Goal: Complete application form: Complete application form

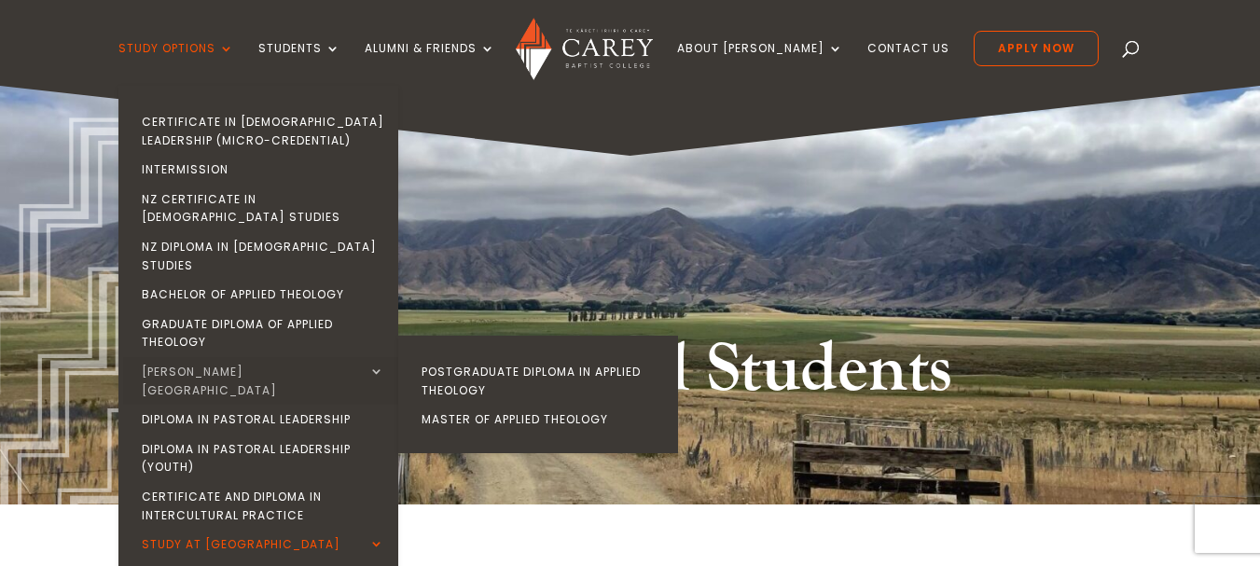
click at [288, 357] on link "[PERSON_NAME][GEOGRAPHIC_DATA]" at bounding box center [263, 381] width 280 height 48
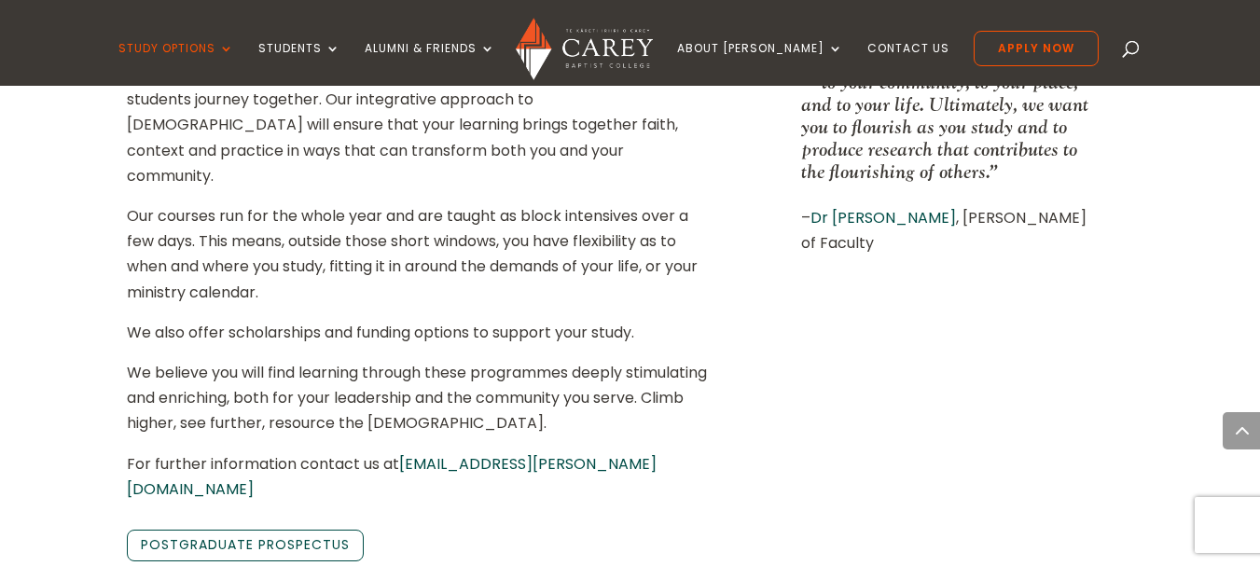
scroll to position [1306, 0]
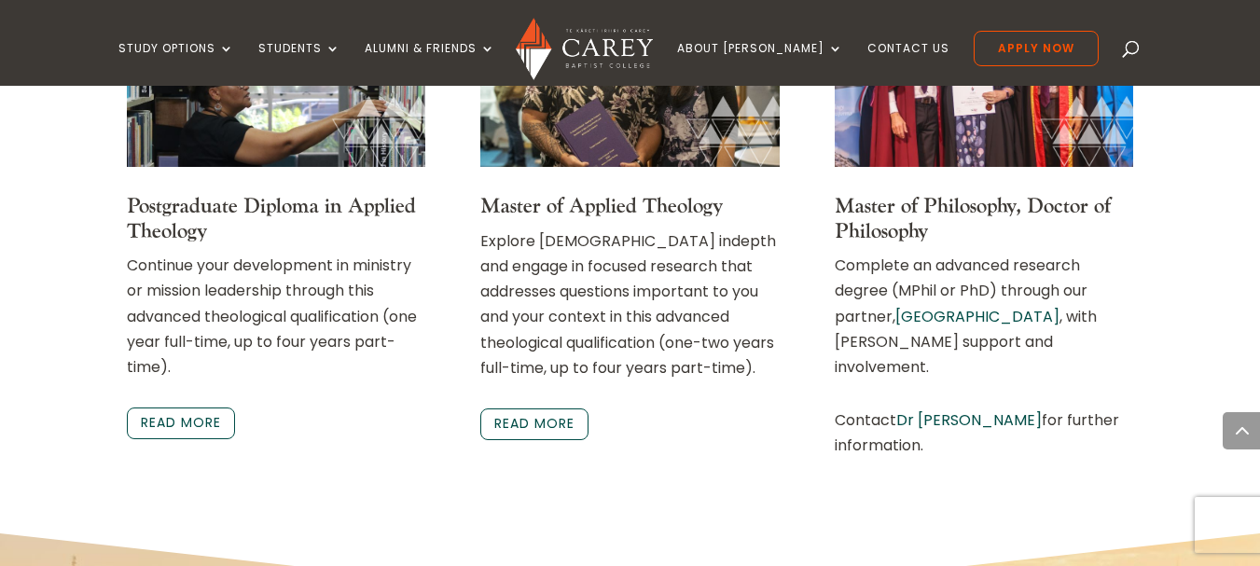
scroll to position [4758, 0]
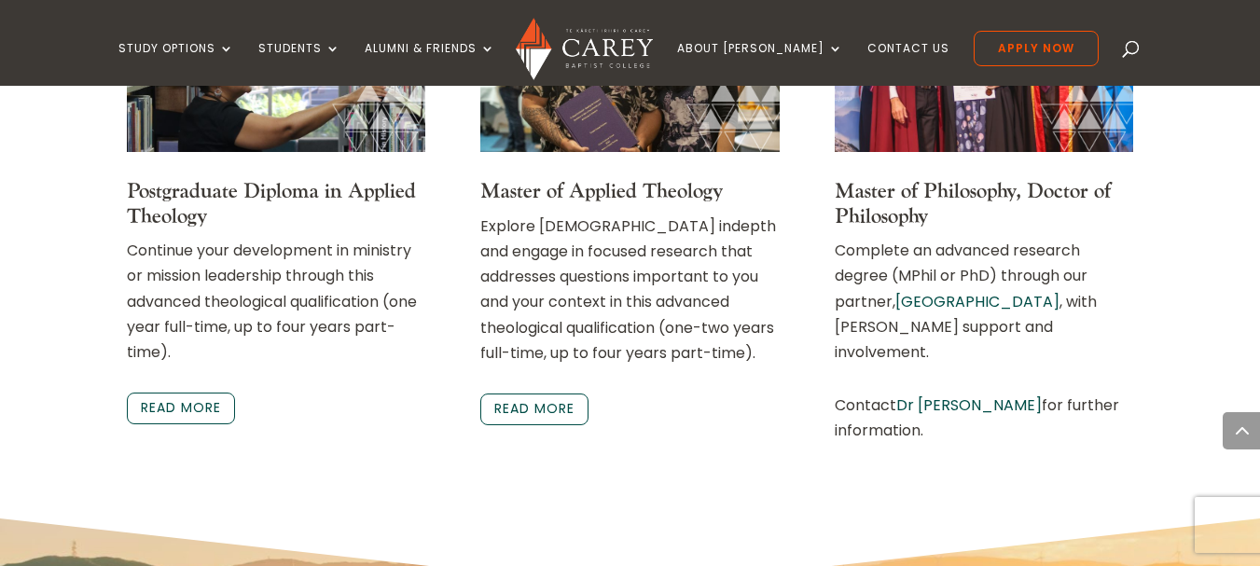
click at [979, 395] on link "Dr Christa McKirland" at bounding box center [970, 405] width 146 height 21
click at [942, 395] on link "Dr Christa McKirland" at bounding box center [970, 405] width 146 height 21
click at [546, 394] on link "Read more" at bounding box center [534, 410] width 108 height 32
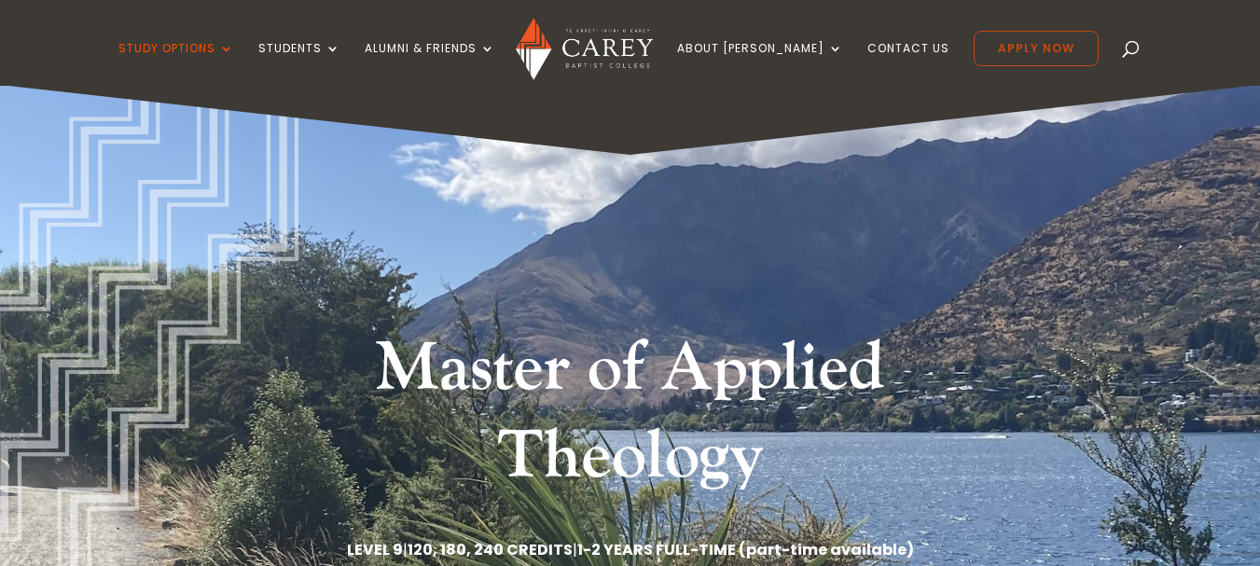
click at [996, 60] on link "Apply Now" at bounding box center [1036, 48] width 125 height 35
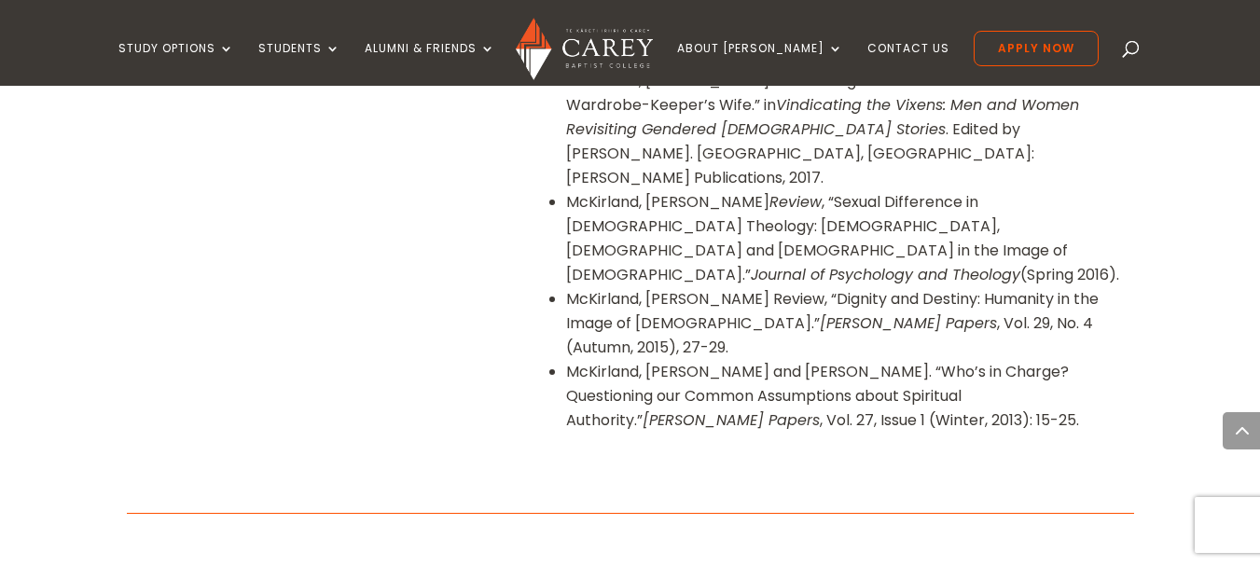
scroll to position [2146, 0]
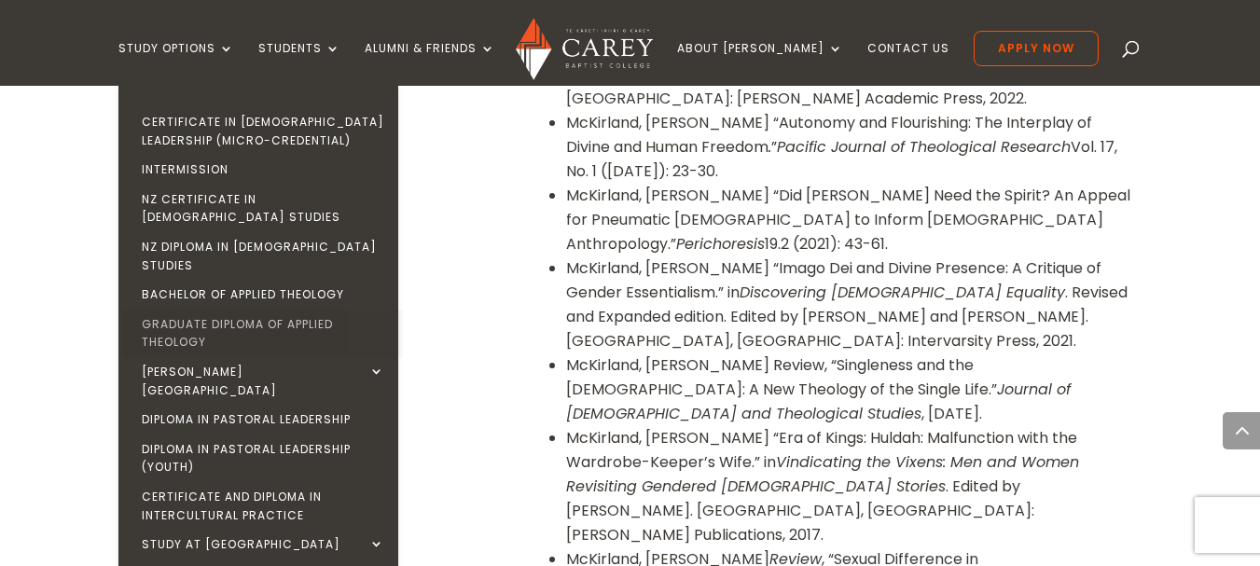
click at [287, 310] on link "Graduate Diploma of Applied Theology" at bounding box center [263, 334] width 280 height 48
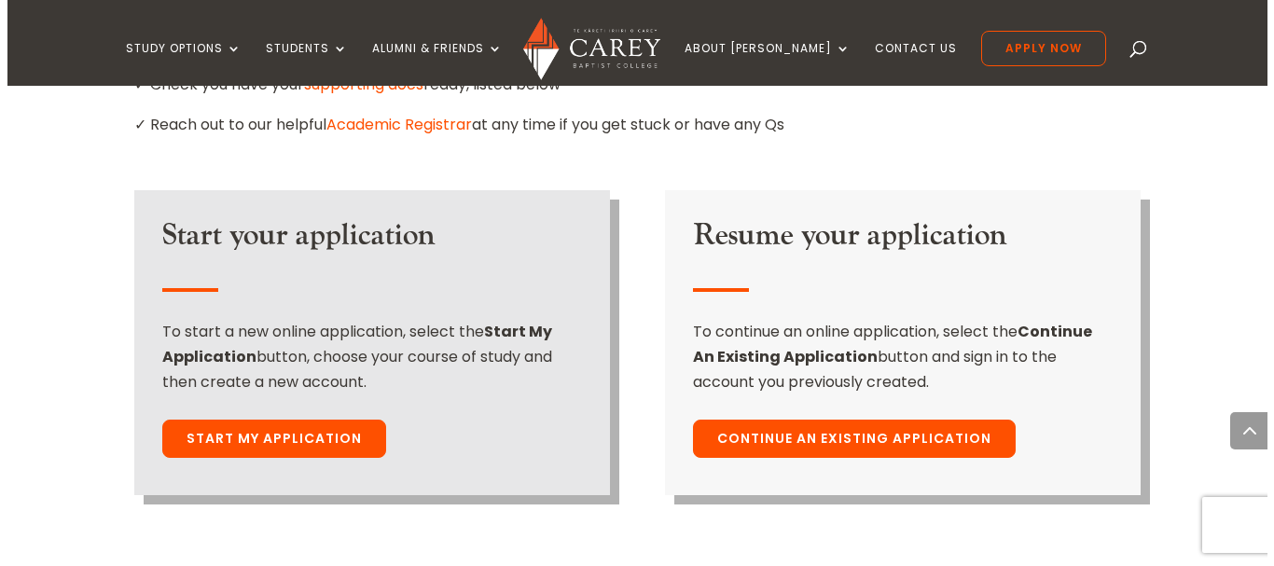
scroll to position [1399, 0]
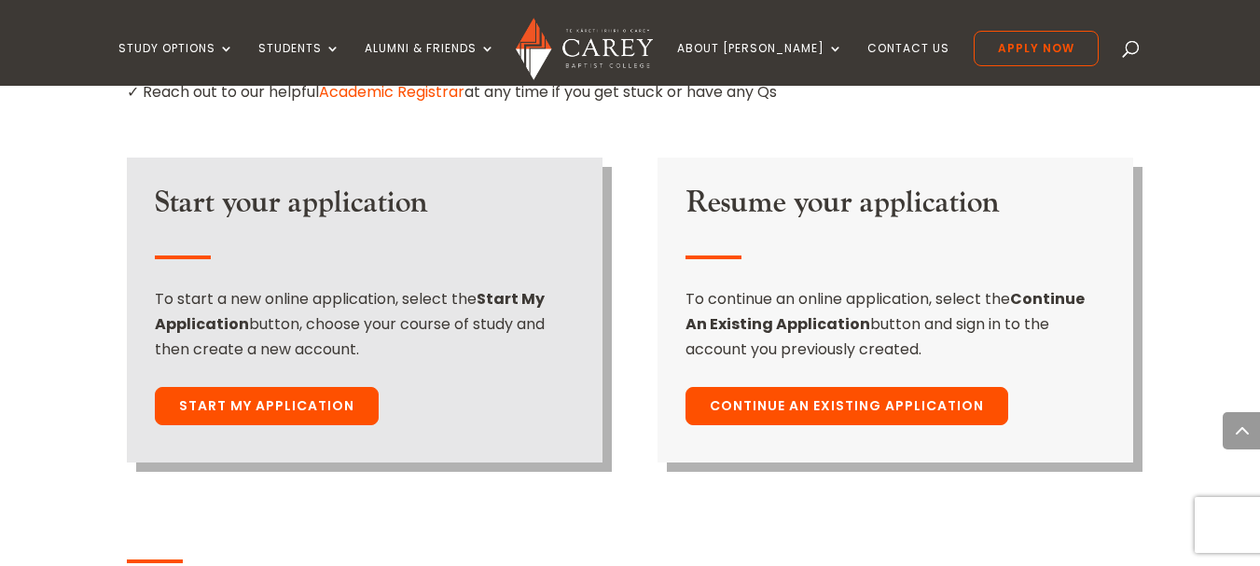
click at [276, 387] on link "Start My Application" at bounding box center [267, 406] width 224 height 39
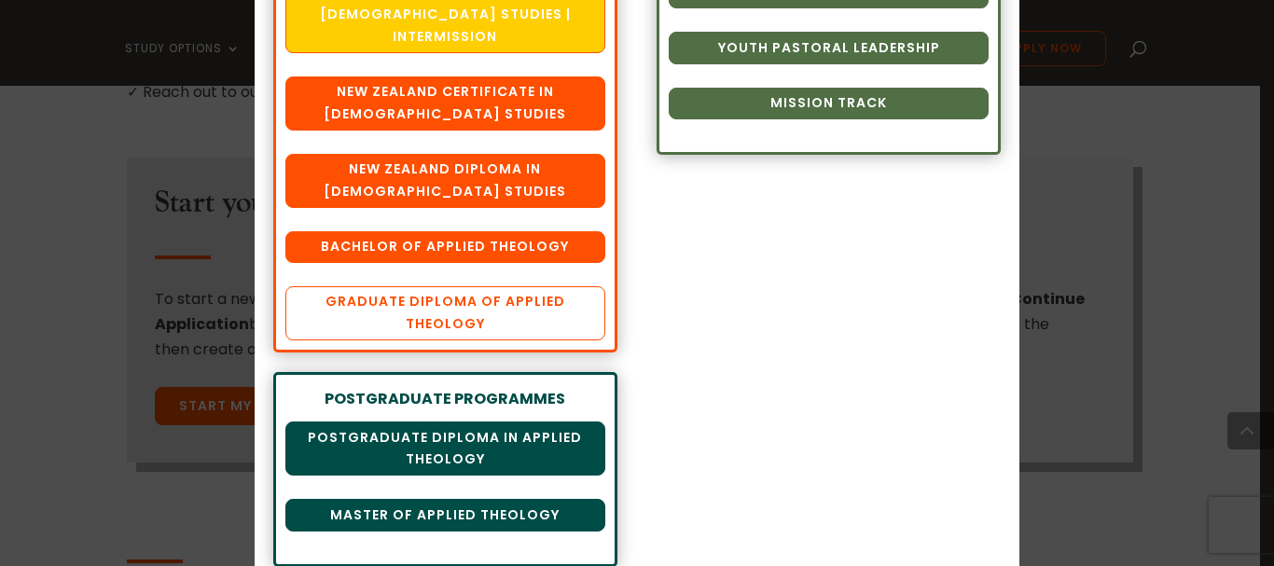
scroll to position [354, 0]
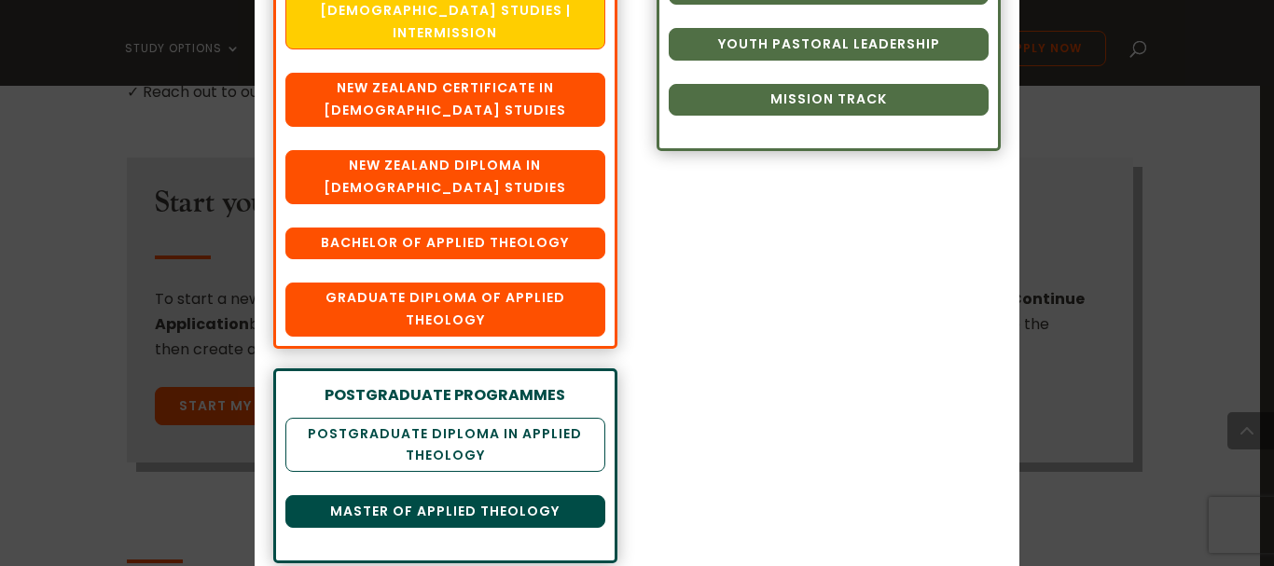
click at [450, 418] on link "Postgraduate Diploma in Applied Theology" at bounding box center [444, 445] width 319 height 54
